Goal: Complete application form

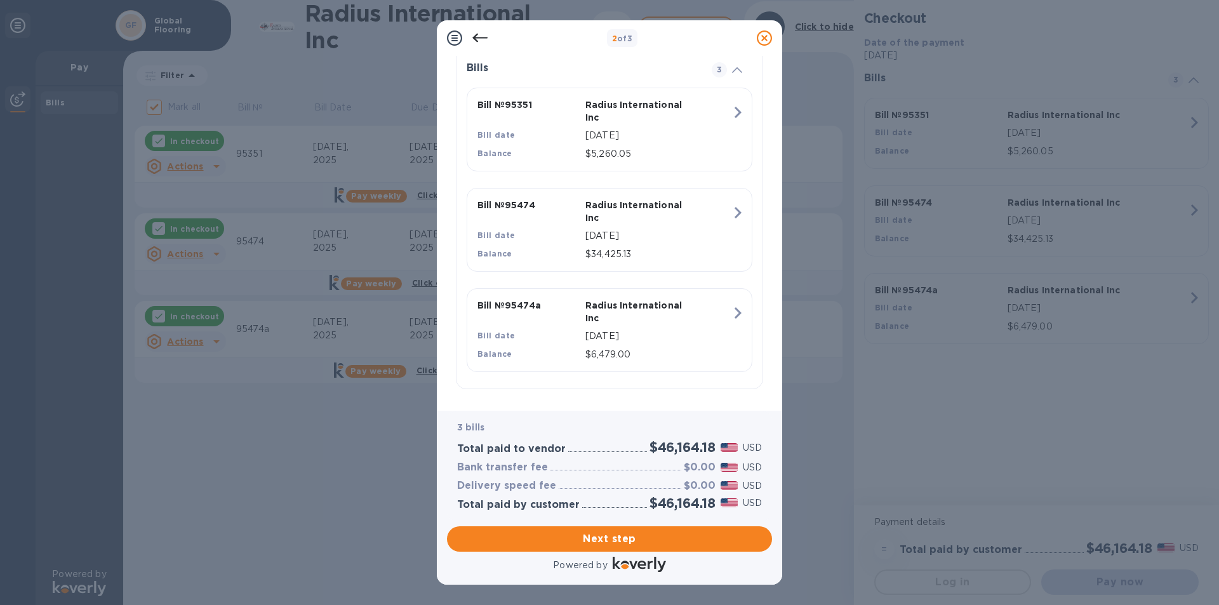
scroll to position [304, 0]
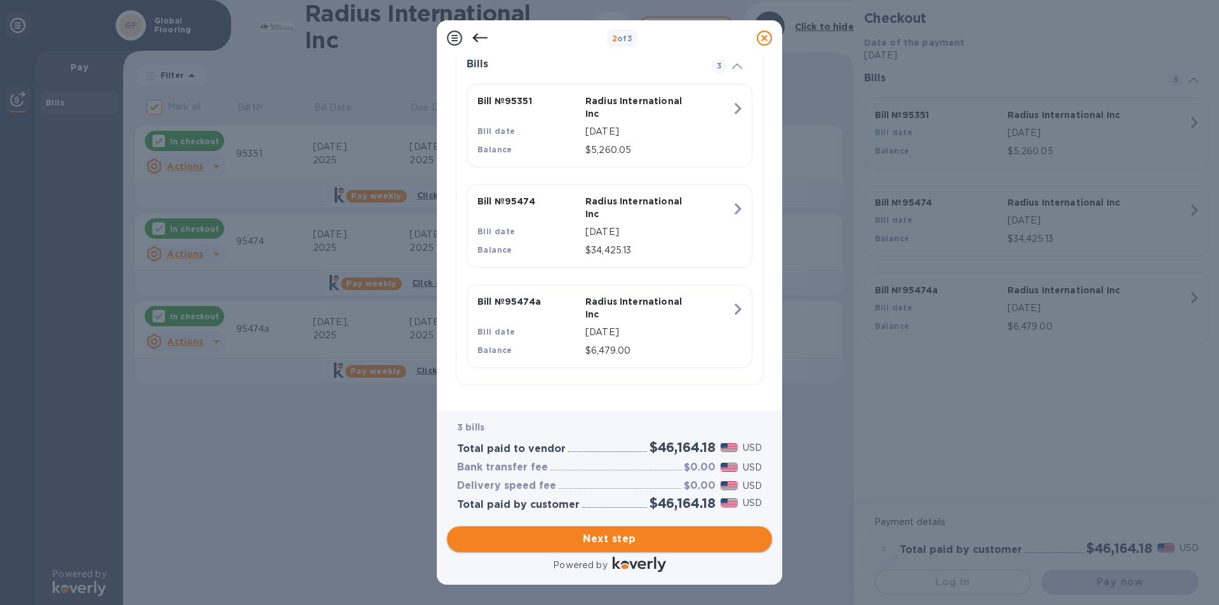
click at [584, 536] on span "Next step" at bounding box center [609, 538] width 305 height 15
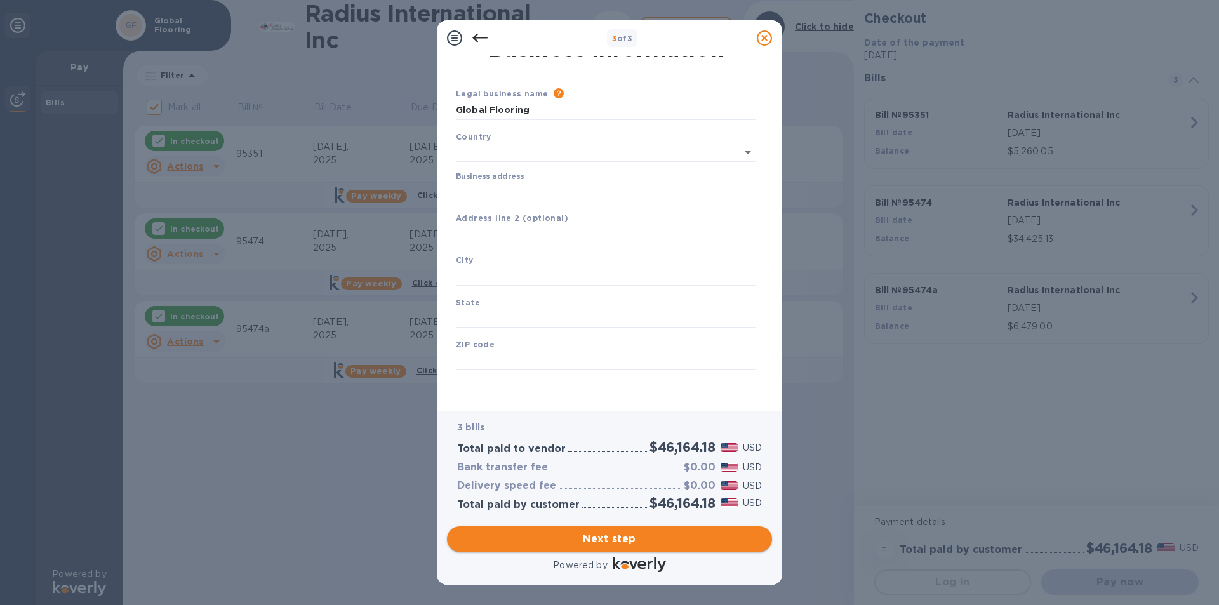
type input "[GEOGRAPHIC_DATA]"
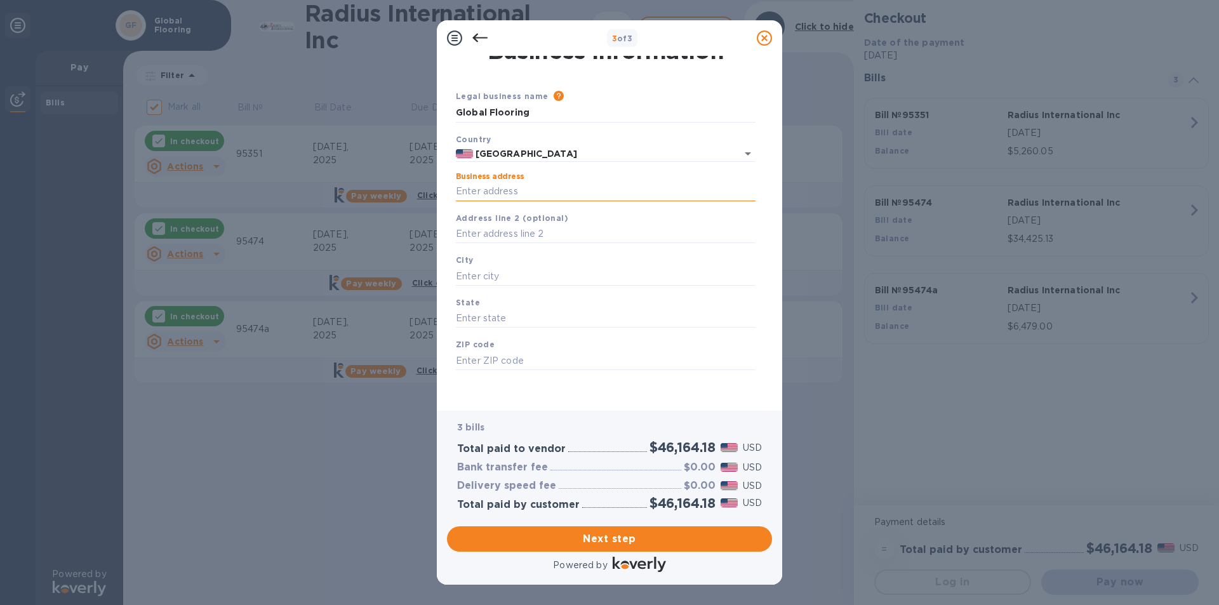
click at [495, 192] on input "Business address" at bounding box center [606, 191] width 300 height 19
type input "[STREET_ADDRESS]"
click at [486, 271] on input "text" at bounding box center [606, 276] width 300 height 19
click at [486, 274] on input "text" at bounding box center [606, 276] width 300 height 19
type input "quincyu"
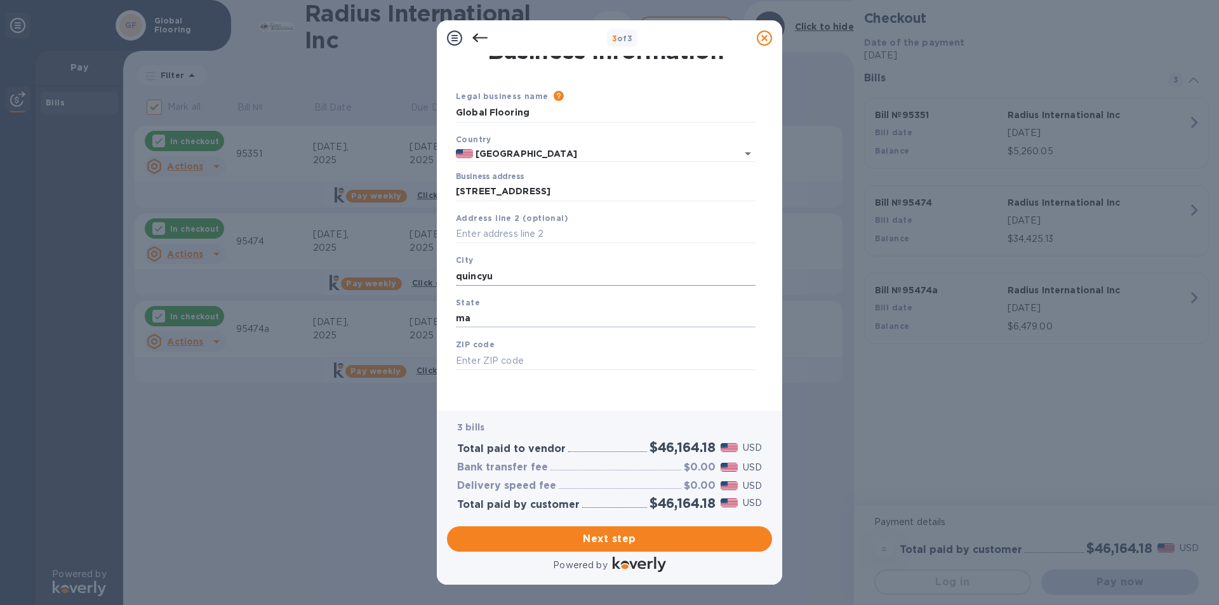
type input "ma"
click at [467, 361] on input "002169" at bounding box center [606, 360] width 300 height 19
type input "02169"
click at [533, 275] on input "quincyu" at bounding box center [606, 276] width 300 height 19
type input "quincy"
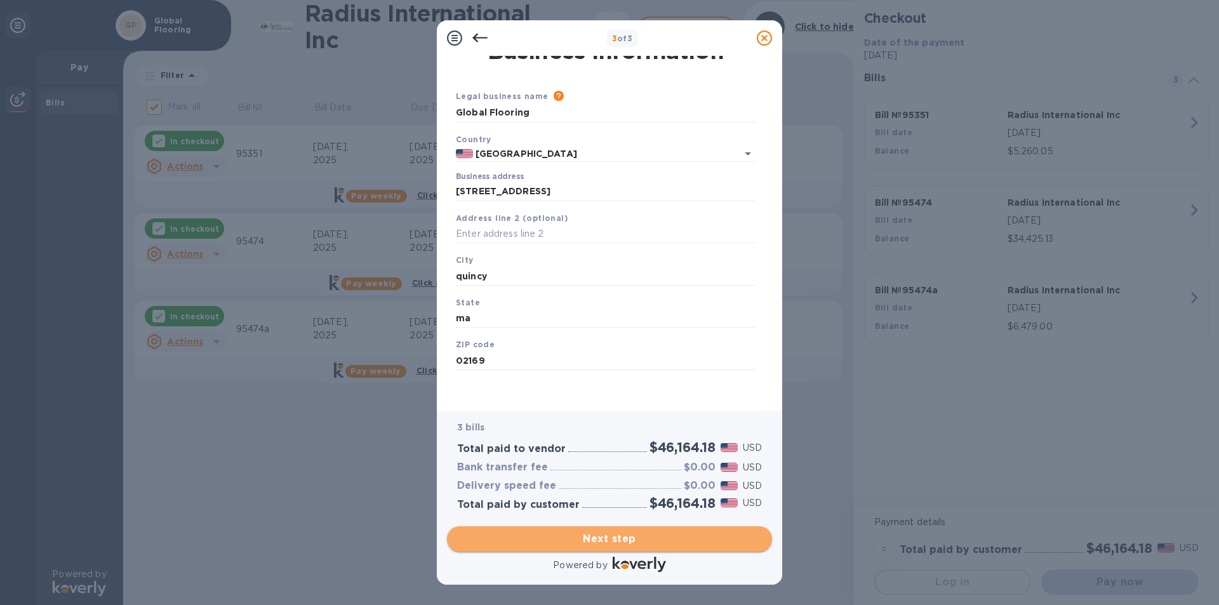
click at [594, 535] on span "Next step" at bounding box center [609, 538] width 305 height 15
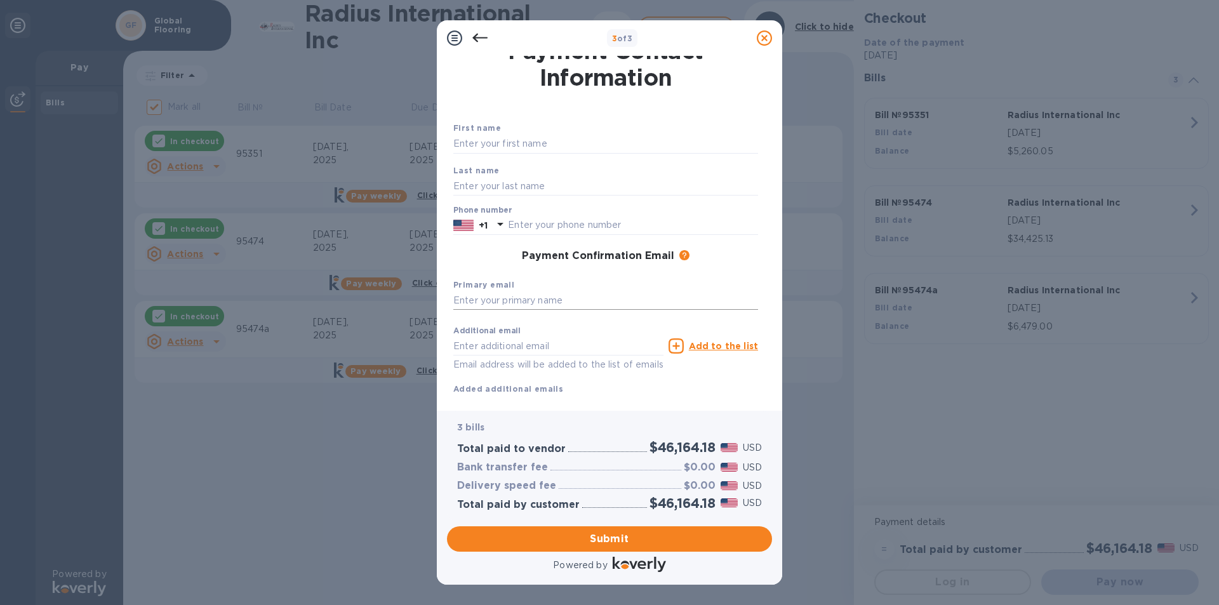
scroll to position [46, 0]
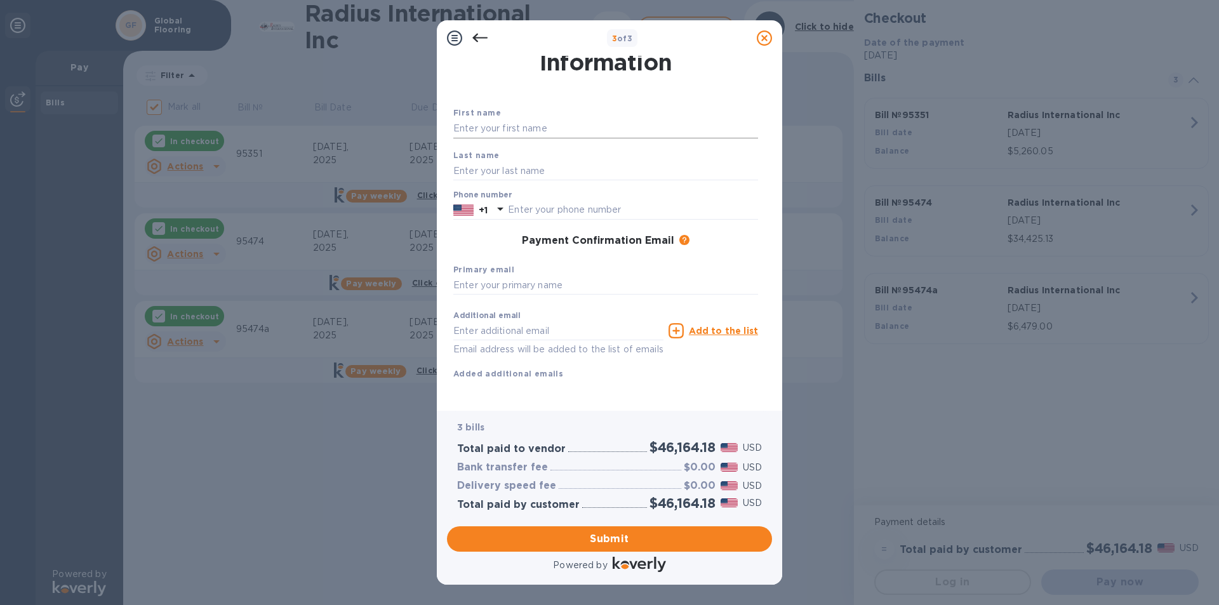
click at [470, 119] on input "text" at bounding box center [605, 128] width 305 height 19
type input "Yola"
type input "t"
type input "6177700090"
type input "o"
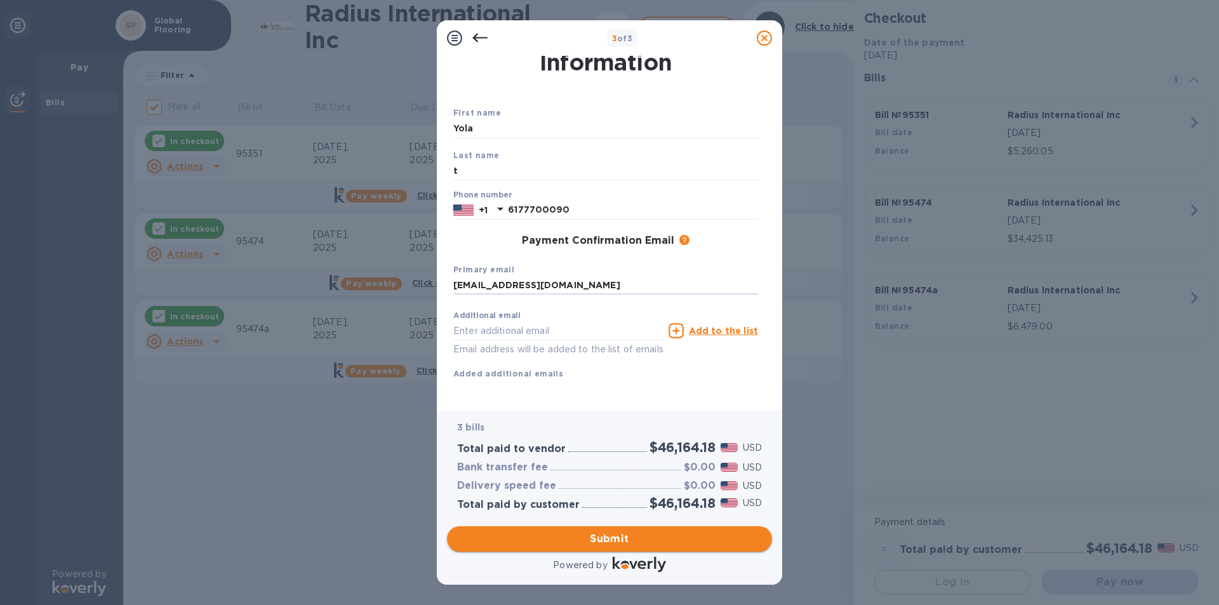
type input "[EMAIL_ADDRESS][DOMAIN_NAME]"
click at [615, 543] on span "Submit" at bounding box center [609, 538] width 305 height 15
click at [482, 158] on input "t" at bounding box center [605, 156] width 305 height 19
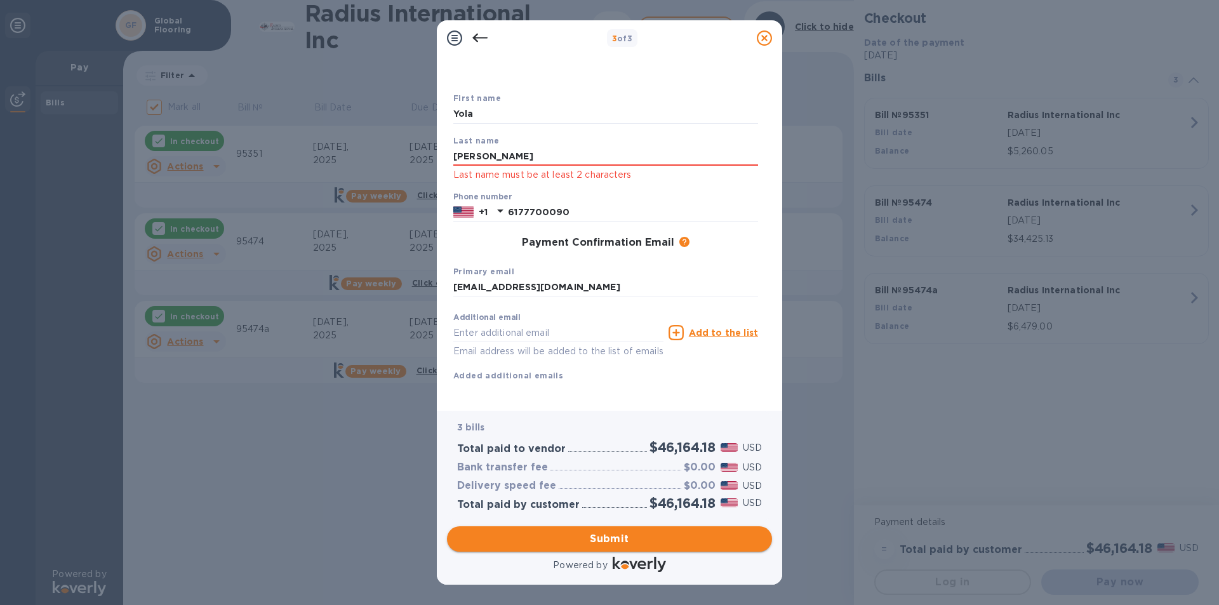
type input "[PERSON_NAME]"
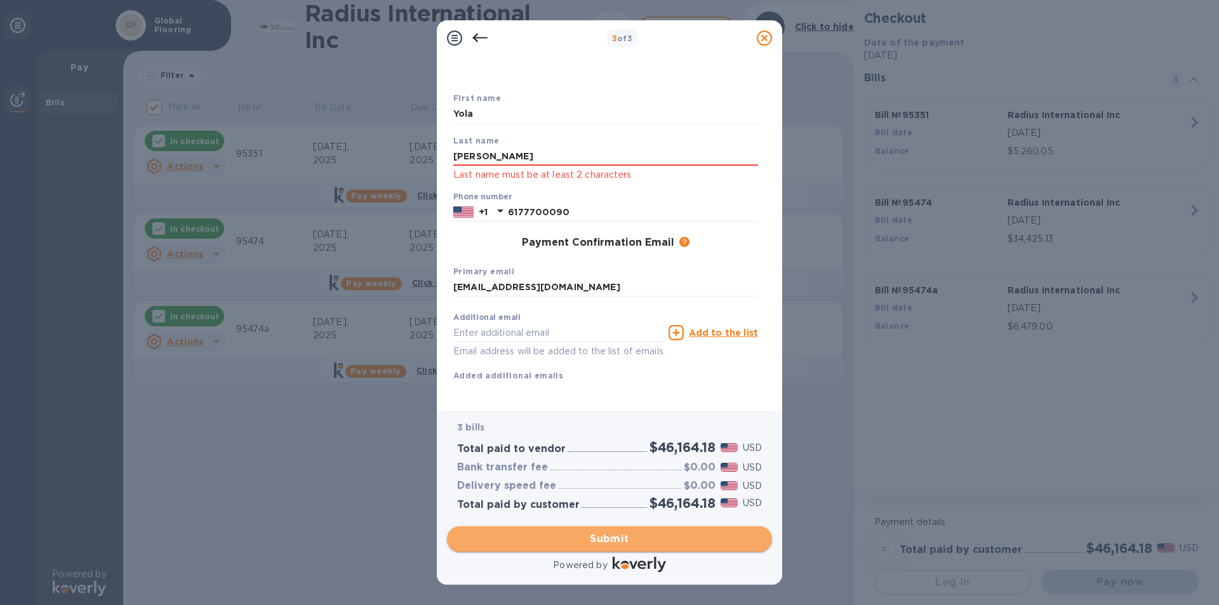
click at [624, 537] on span "Submit" at bounding box center [609, 538] width 305 height 15
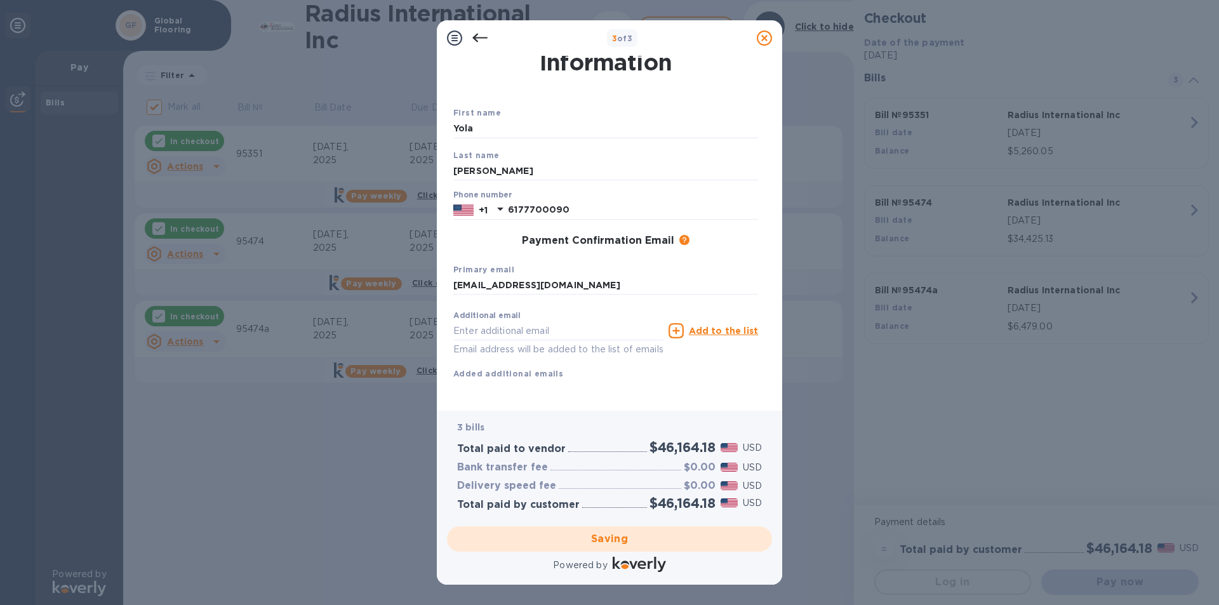
checkbox input "false"
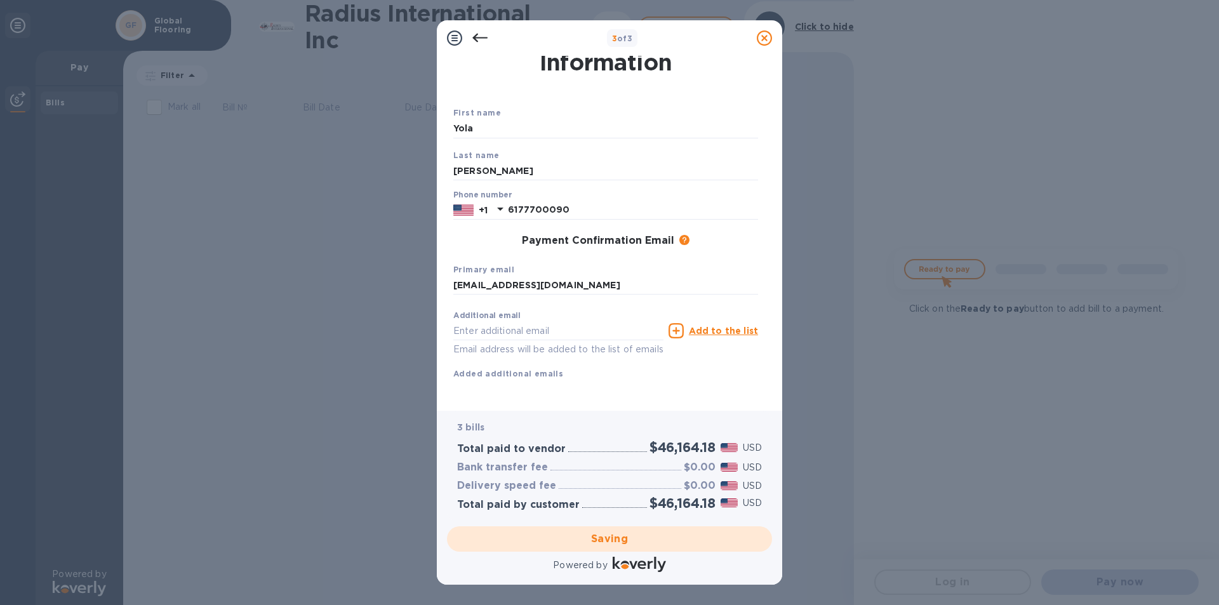
scroll to position [0, 0]
